Goal: Task Accomplishment & Management: Complete application form

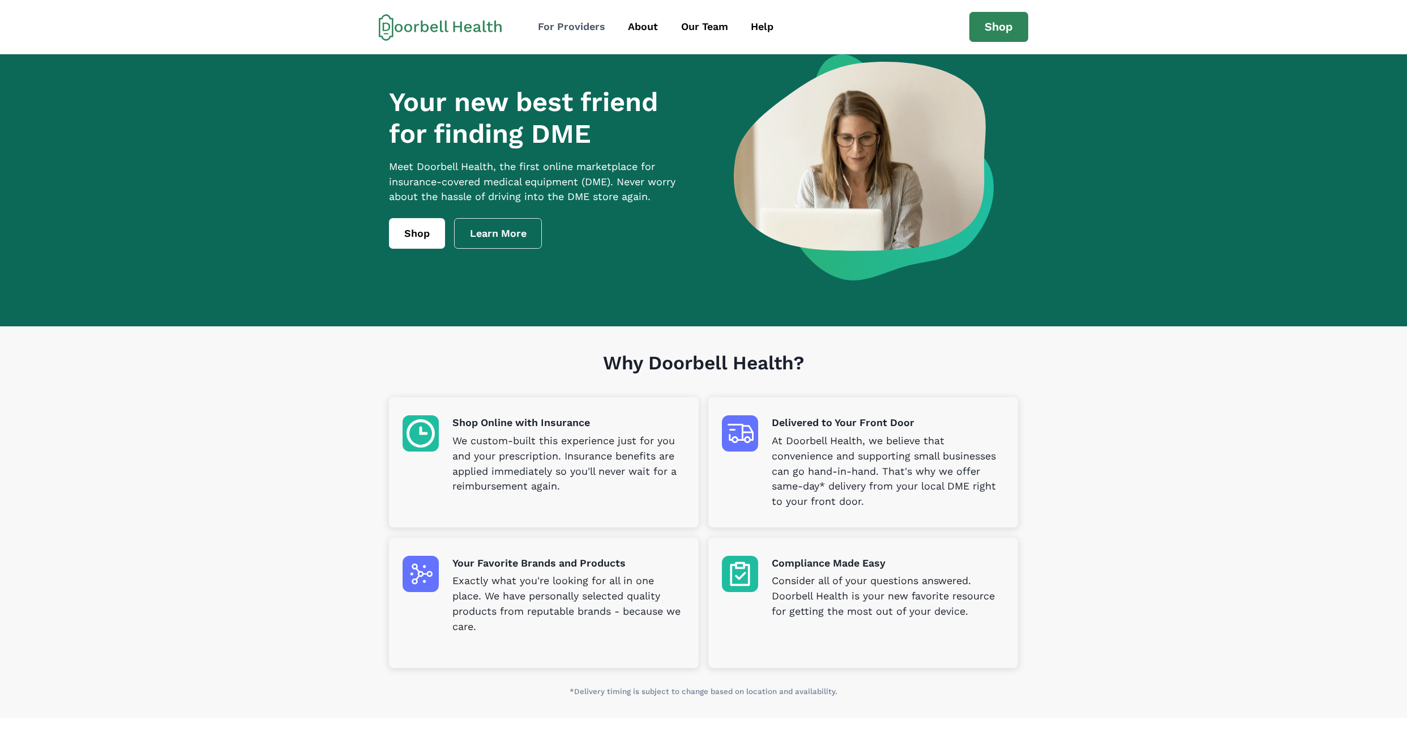
click at [582, 28] on div "For Providers" at bounding box center [571, 26] width 67 height 15
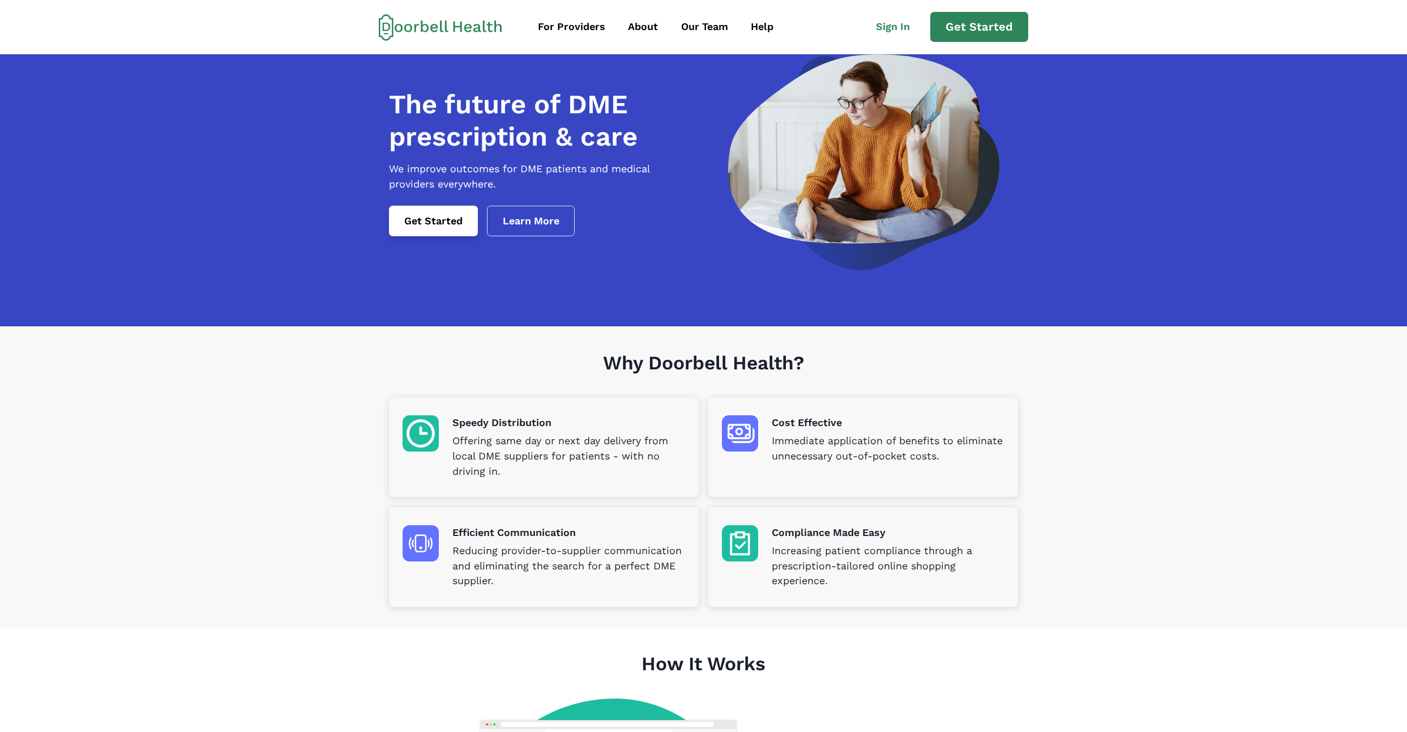
click at [460, 232] on link "Get Started" at bounding box center [433, 221] width 89 height 31
click at [966, 27] on link "Get Started" at bounding box center [980, 27] width 98 height 31
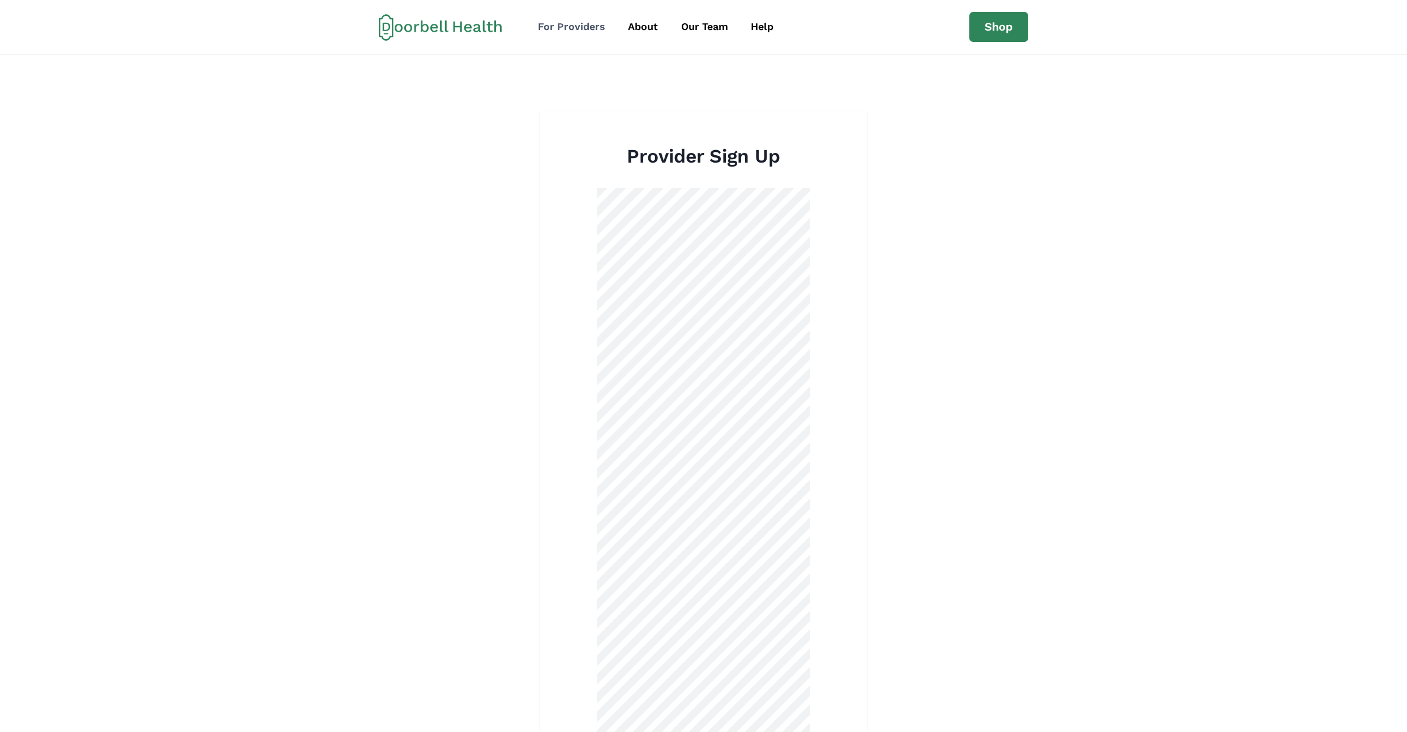
click at [586, 32] on div "For Providers" at bounding box center [571, 26] width 67 height 15
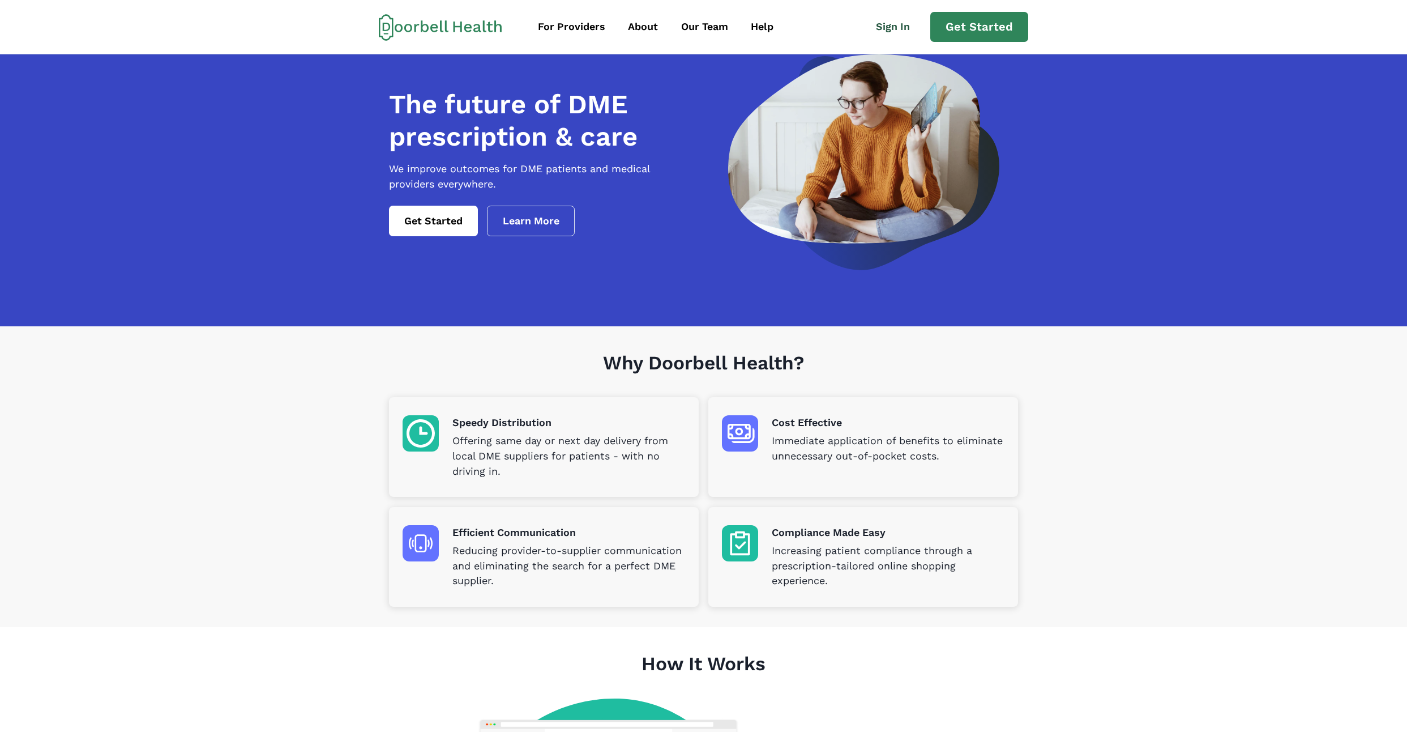
click at [906, 29] on link "Sign In" at bounding box center [898, 26] width 65 height 25
